Goal: Check status: Check status

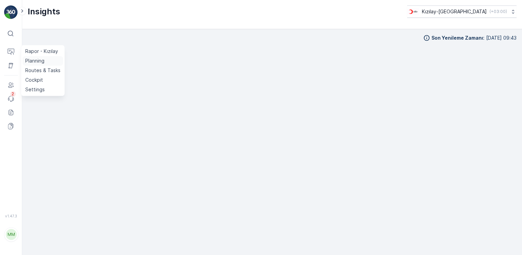
click at [34, 62] on p "Planning" at bounding box center [34, 60] width 19 height 7
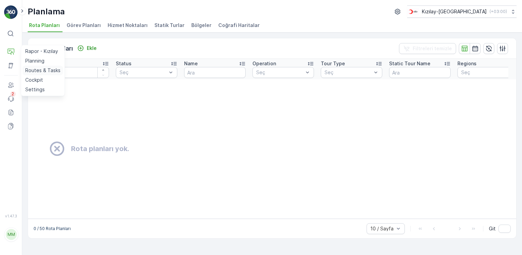
click at [44, 71] on p "Routes & Tasks" at bounding box center [42, 70] width 35 height 7
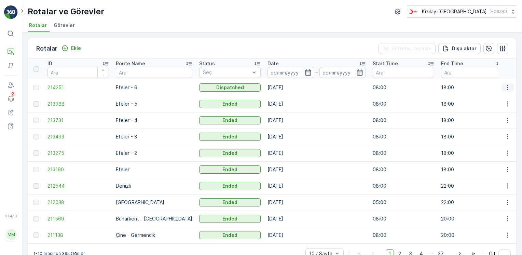
click at [508, 86] on icon "button" at bounding box center [507, 87] width 7 height 7
click at [496, 111] on div "Rota Takibini Görüntüle" at bounding box center [492, 107] width 60 height 10
